Goal: Information Seeking & Learning: Learn about a topic

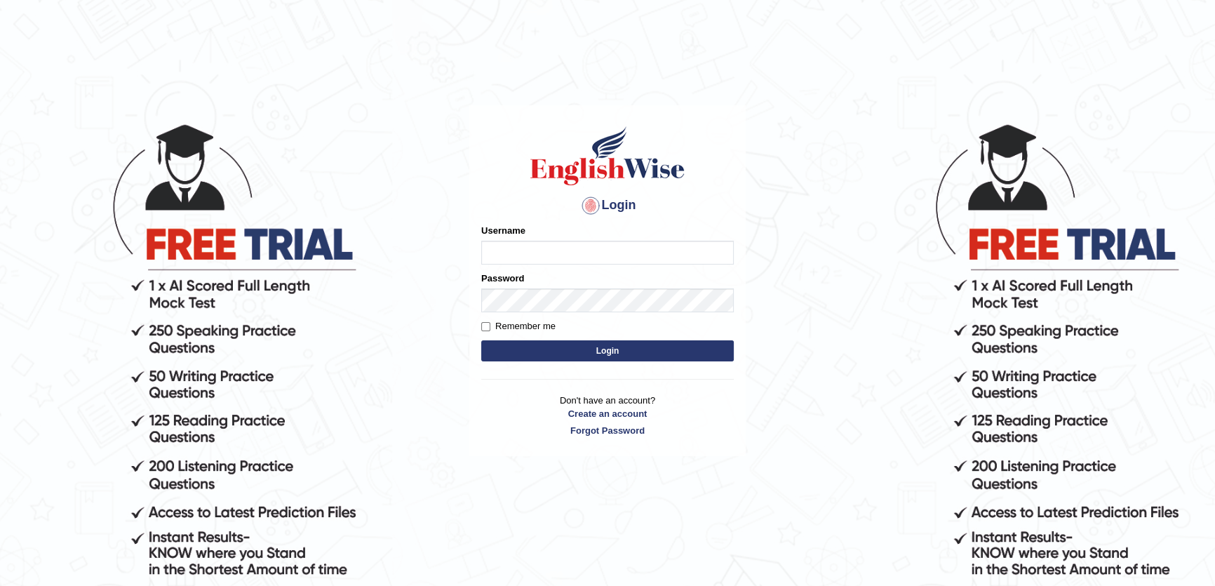
click at [560, 261] on input "Username" at bounding box center [607, 253] width 253 height 24
type input "somyang79"
click at [544, 354] on button "Login" at bounding box center [607, 350] width 253 height 21
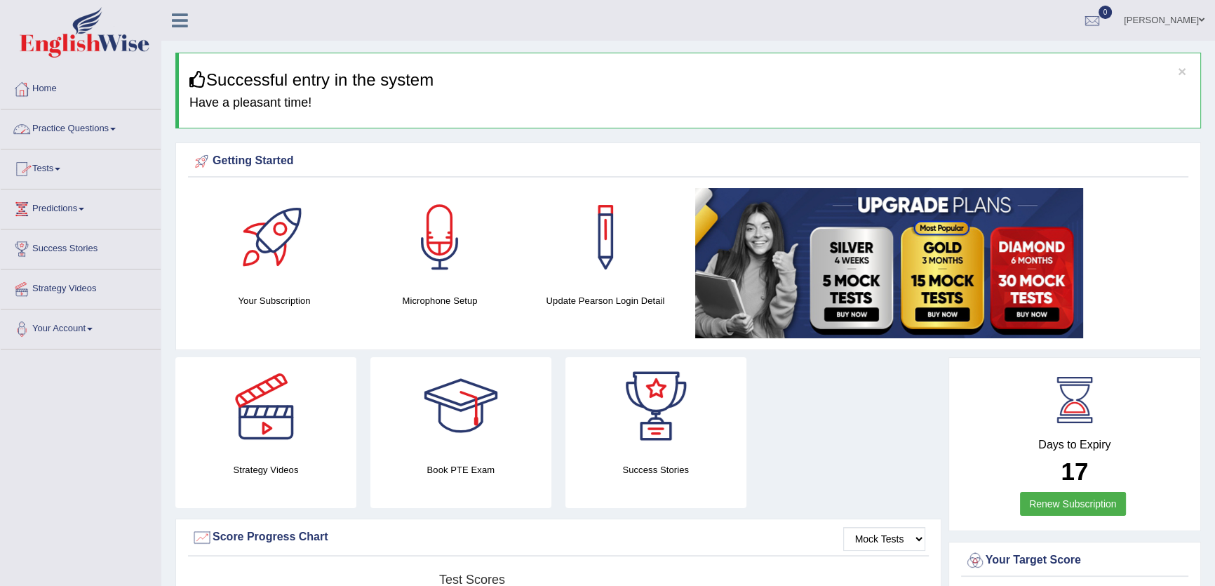
click at [53, 129] on link "Practice Questions" at bounding box center [81, 126] width 160 height 35
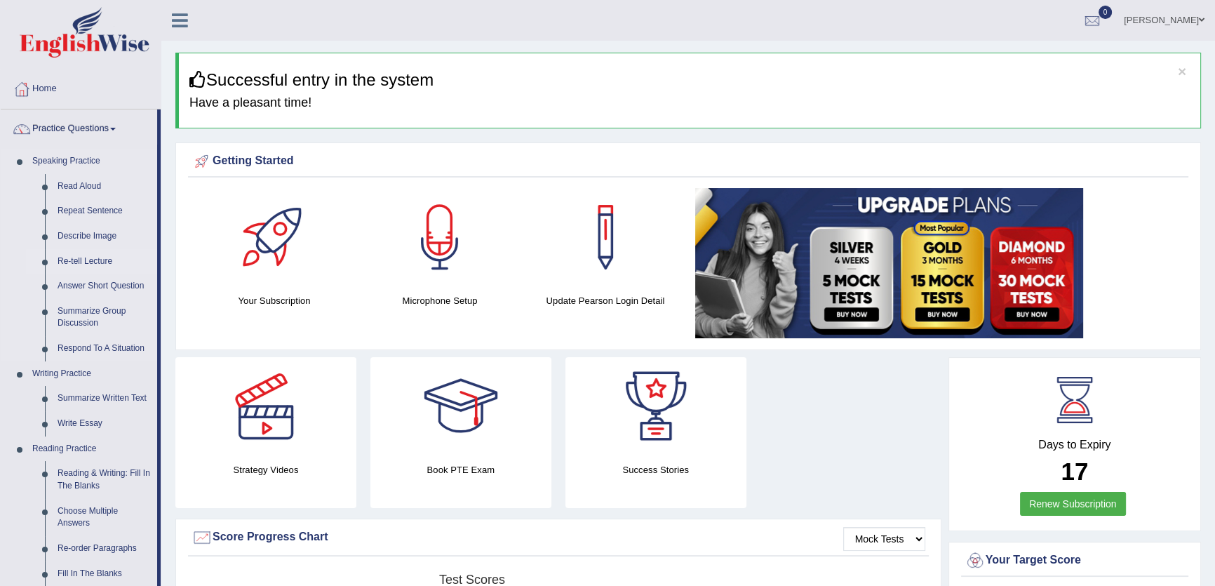
click at [93, 261] on link "Re-tell Lecture" at bounding box center [104, 261] width 106 height 25
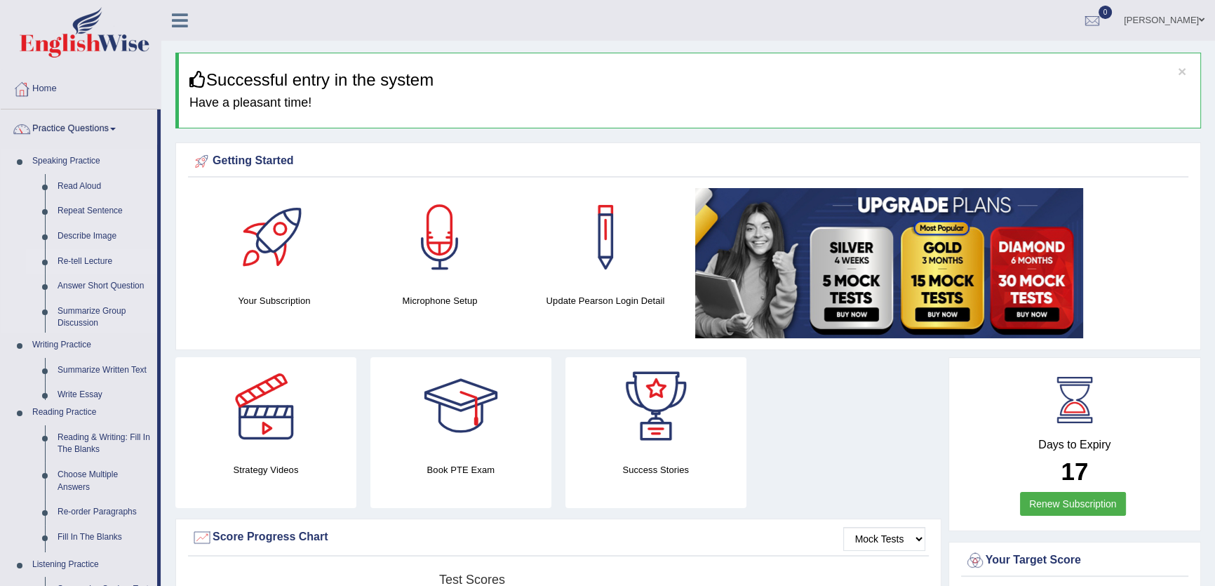
click at [93, 261] on ul "Speaking Practice Read Aloud Repeat Sentence Describe Image Re-tell Lecture Ans…" at bounding box center [79, 466] width 156 height 635
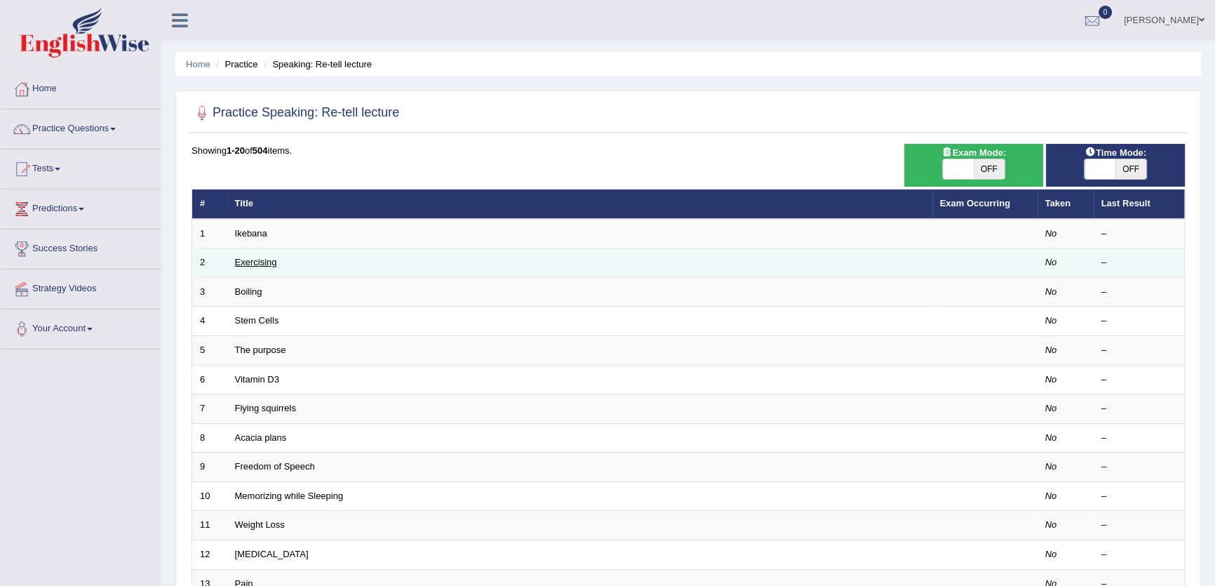
click at [270, 262] on link "Exercising" at bounding box center [256, 262] width 42 height 11
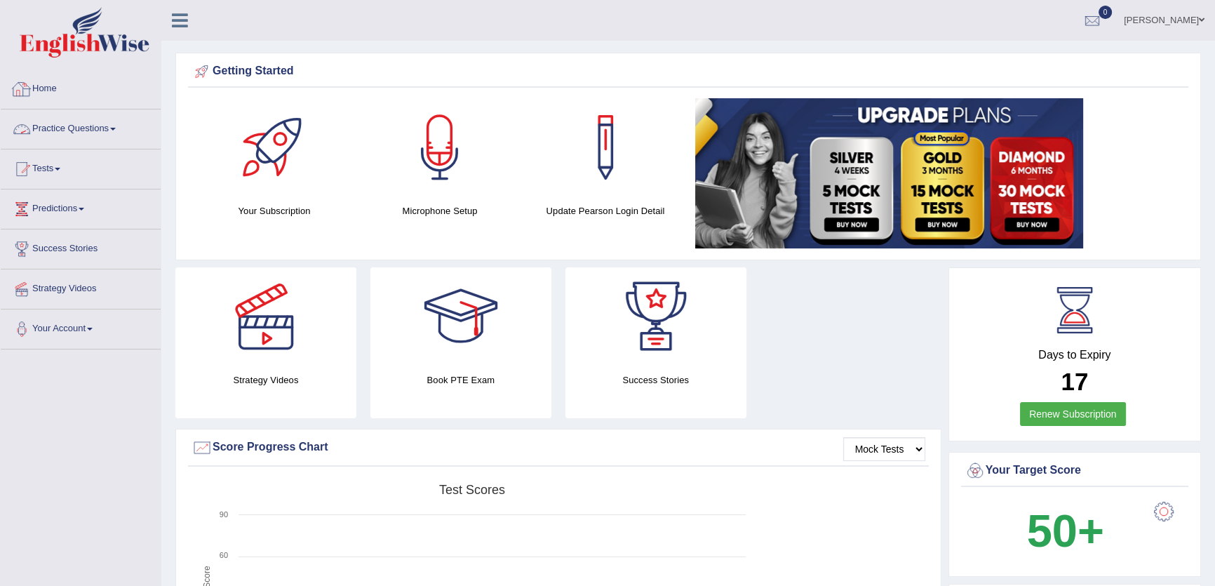
click at [60, 126] on link "Practice Questions" at bounding box center [81, 126] width 160 height 35
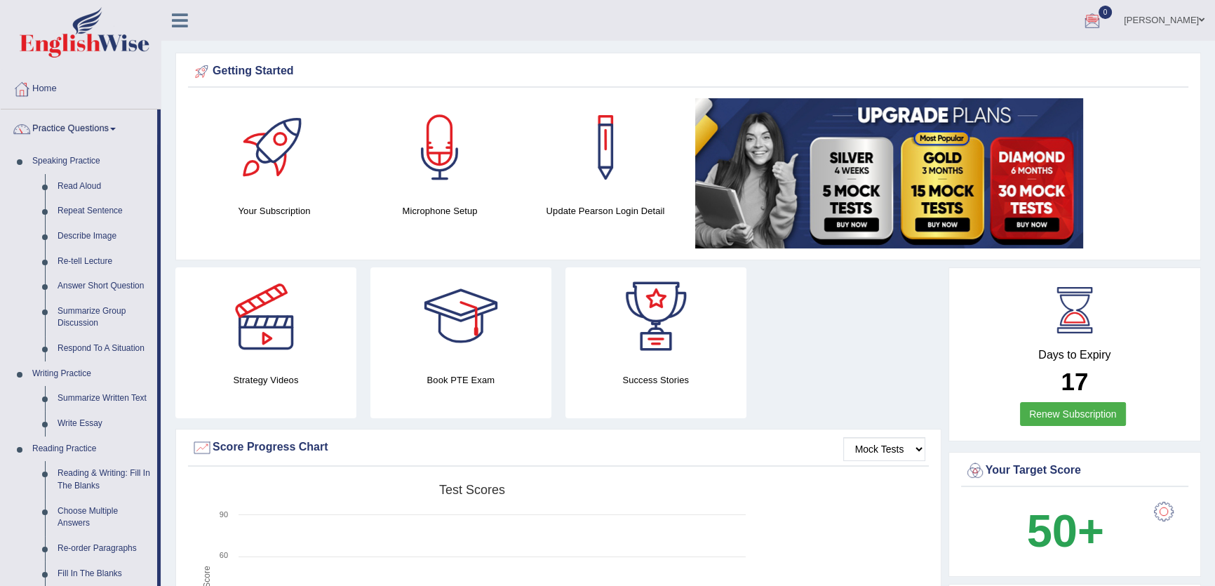
click at [1169, 22] on link "sonam yangchen" at bounding box center [1164, 18] width 102 height 36
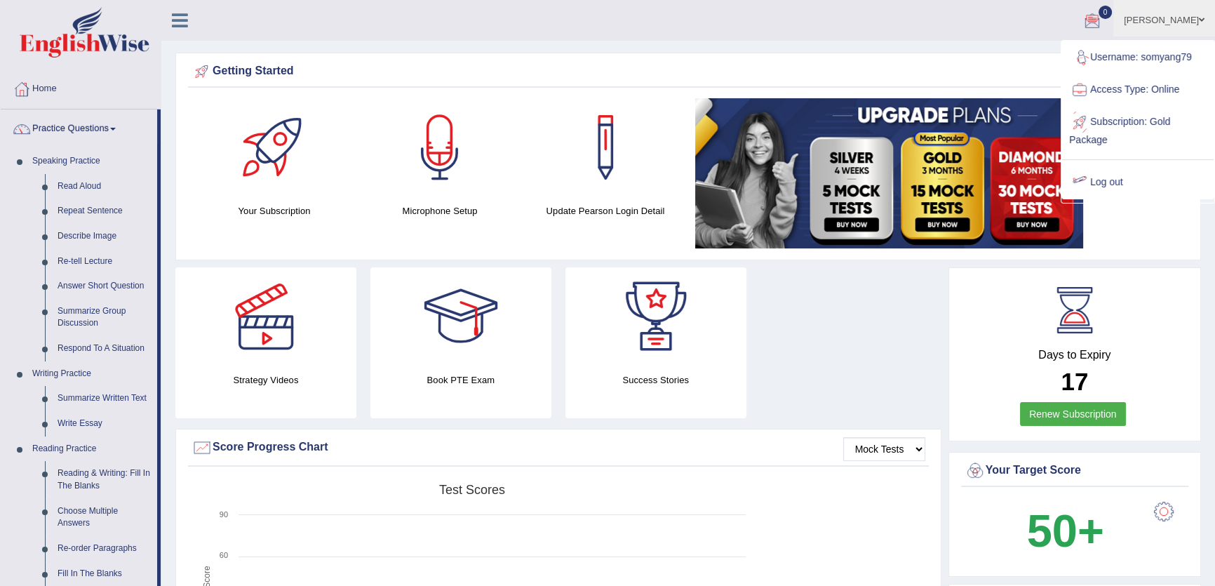
click at [1115, 184] on link "Log out" at bounding box center [1138, 182] width 152 height 32
